Goal: Transaction & Acquisition: Purchase product/service

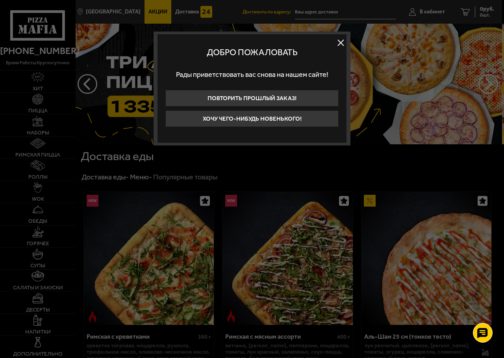
click at [339, 43] on button at bounding box center [341, 43] width 12 height 12
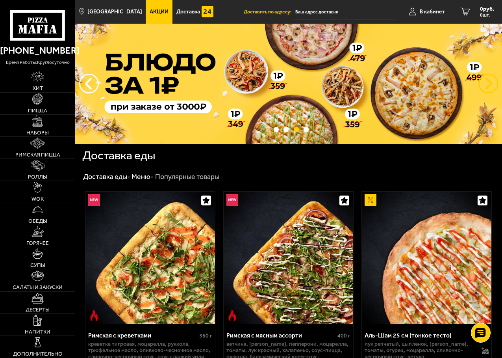
click at [490, 85] on button "предыдущий" at bounding box center [489, 84] width 20 height 20
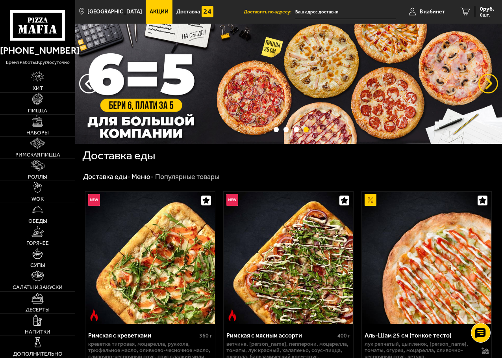
click at [490, 85] on button "предыдущий" at bounding box center [489, 84] width 20 height 20
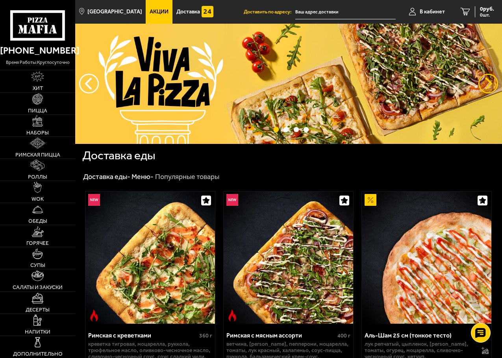
click at [490, 85] on button "предыдущий" at bounding box center [489, 84] width 20 height 20
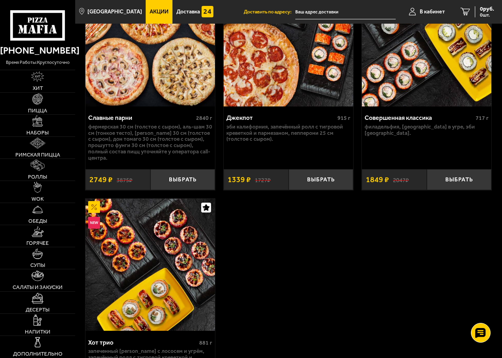
scroll to position [945, 0]
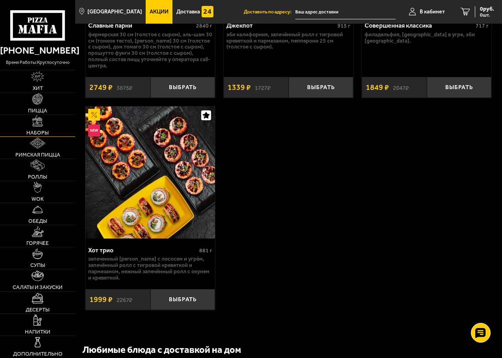
click at [39, 119] on img at bounding box center [37, 120] width 11 height 11
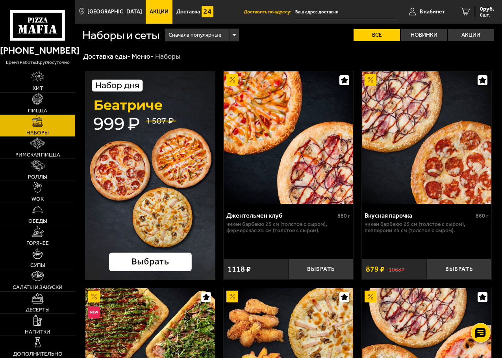
click at [153, 177] on img at bounding box center [150, 175] width 130 height 209
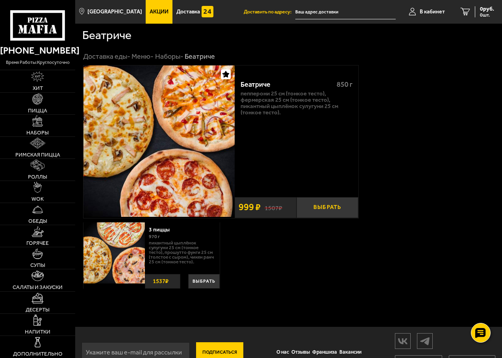
click at [330, 206] on button "Выбрать" at bounding box center [328, 207] width 62 height 21
click at [32, 102] on link "Пицца" at bounding box center [37, 104] width 75 height 22
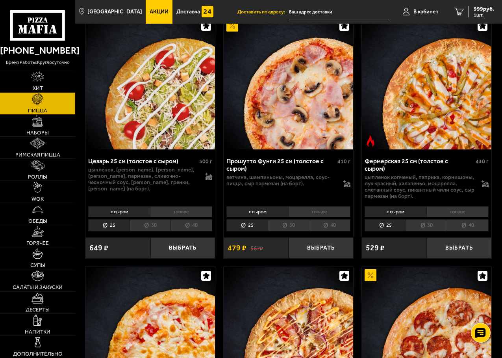
scroll to position [866, 0]
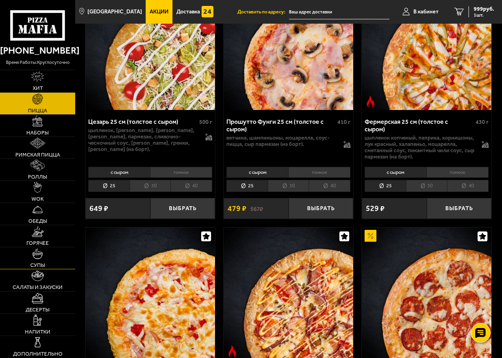
click at [38, 260] on link "Супы" at bounding box center [37, 258] width 75 height 22
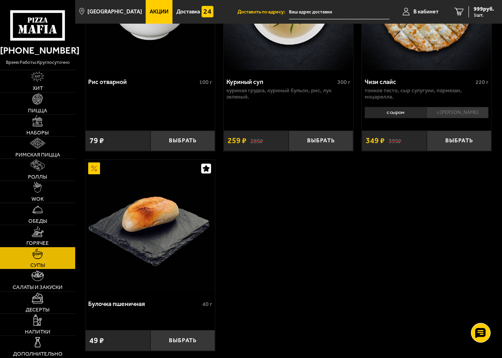
scroll to position [630, 0]
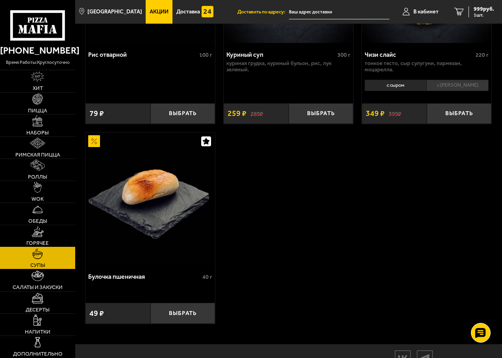
click at [35, 235] on img at bounding box center [38, 231] width 12 height 11
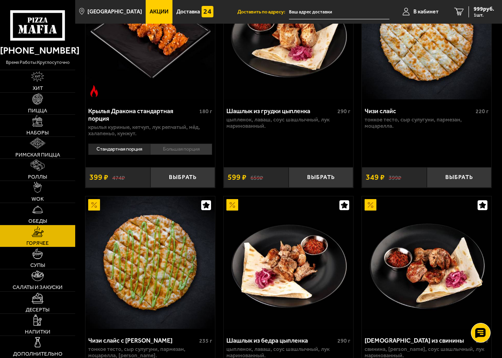
scroll to position [866, 0]
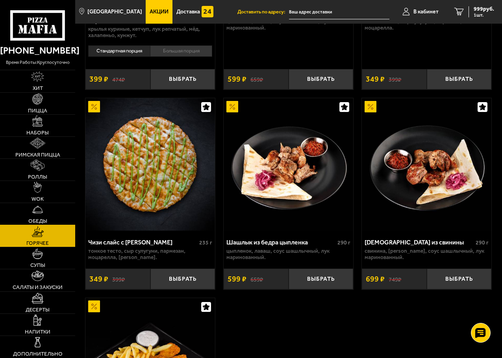
click at [52, 215] on link "Обеды" at bounding box center [37, 214] width 75 height 22
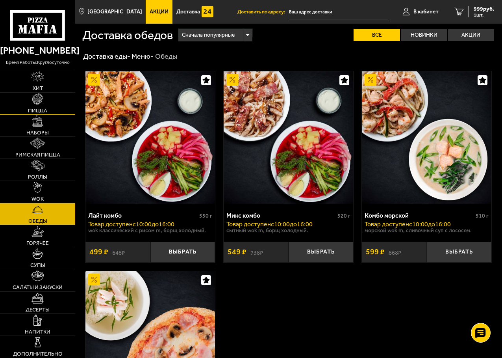
click at [44, 100] on link "Пицца" at bounding box center [37, 104] width 75 height 22
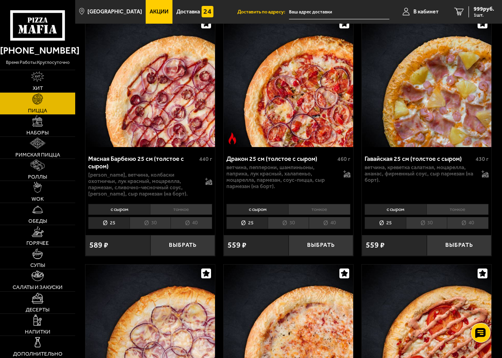
scroll to position [2087, 0]
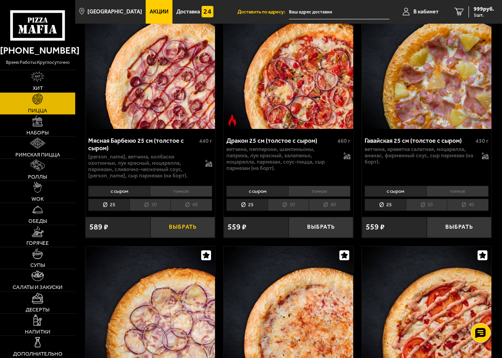
click at [176, 224] on button "Выбрать" at bounding box center [182, 227] width 65 height 21
click at [485, 10] on span "1500 руб." at bounding box center [483, 9] width 24 height 6
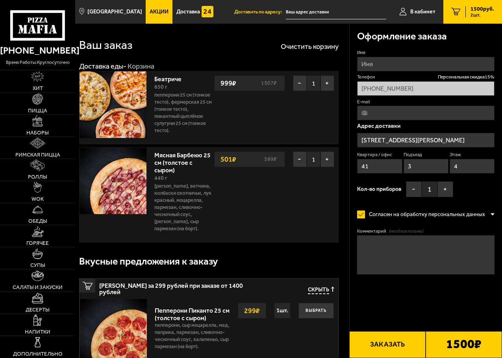
type input "улица Бабушкина, 100"
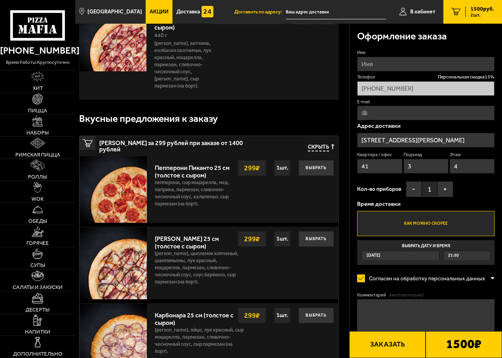
scroll to position [158, 0]
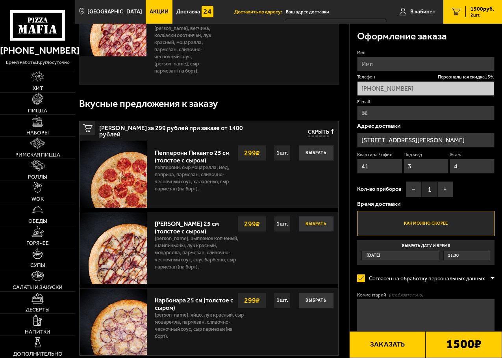
click at [315, 217] on button "Выбрать" at bounding box center [316, 224] width 35 height 16
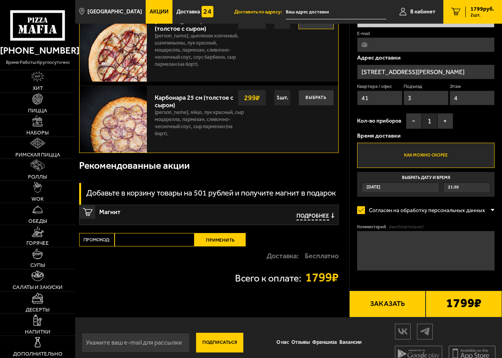
scroll to position [369, 0]
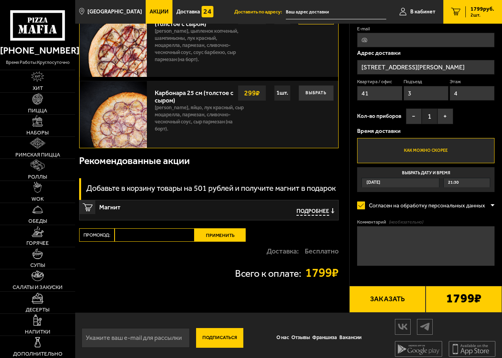
click at [391, 293] on button "Заказать" at bounding box center [387, 299] width 76 height 27
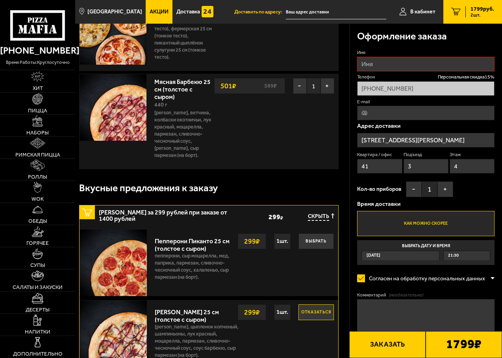
scroll to position [67, 0]
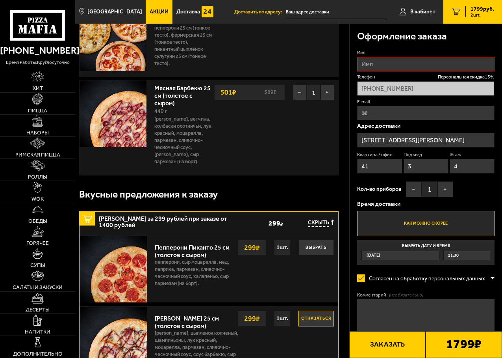
click at [370, 61] on input "Имя" at bounding box center [425, 64] width 137 height 15
type input "Александр"
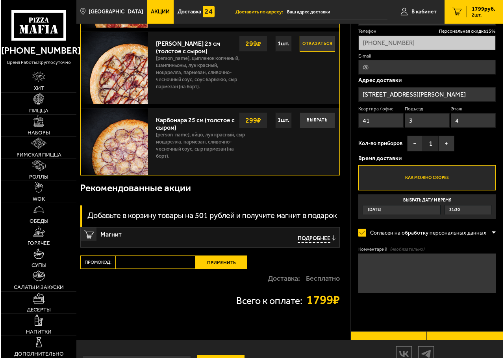
scroll to position [343, 0]
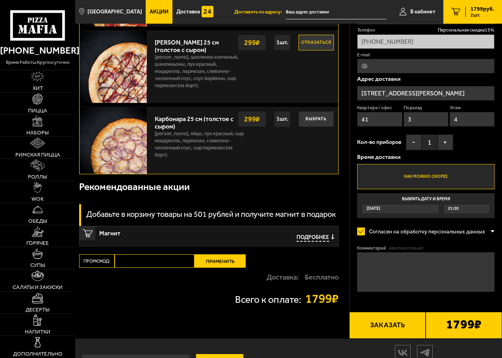
click at [396, 317] on button "Заказать" at bounding box center [387, 325] width 76 height 27
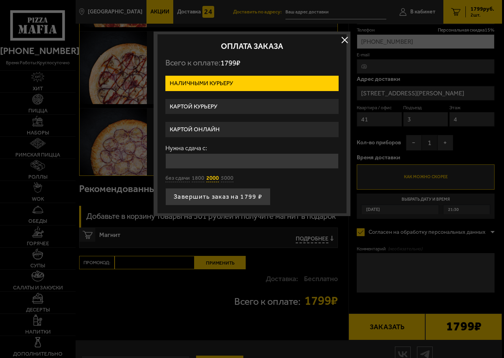
click at [210, 178] on button "2000" at bounding box center [212, 177] width 13 height 7
type input "2000"
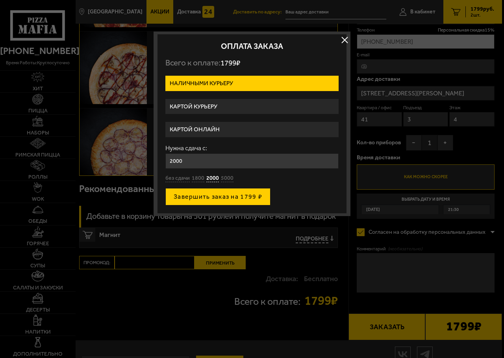
click at [219, 196] on button "Завершить заказ на 1799 ₽" at bounding box center [217, 196] width 105 height 17
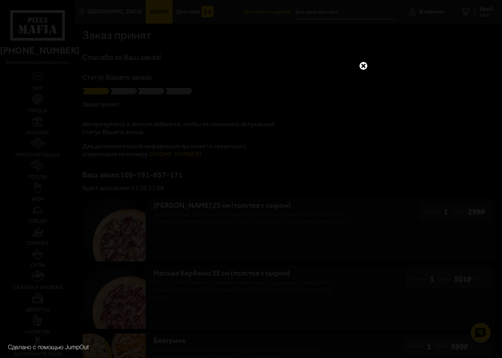
click at [364, 65] on link at bounding box center [363, 66] width 10 height 10
